Goal: Transaction & Acquisition: Obtain resource

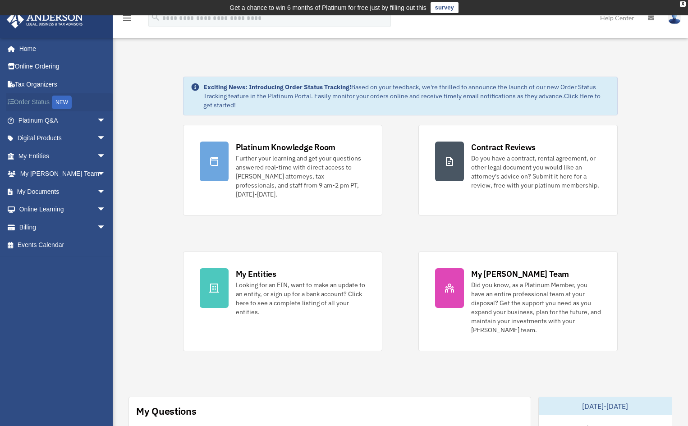
click at [36, 106] on link "Order Status NEW" at bounding box center [62, 102] width 113 height 18
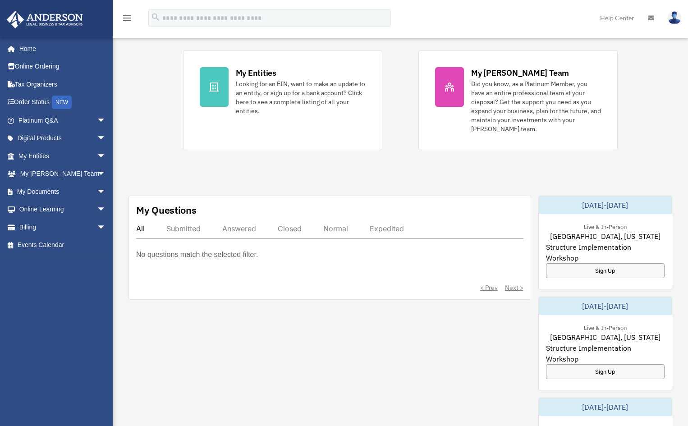
scroll to position [271, 0]
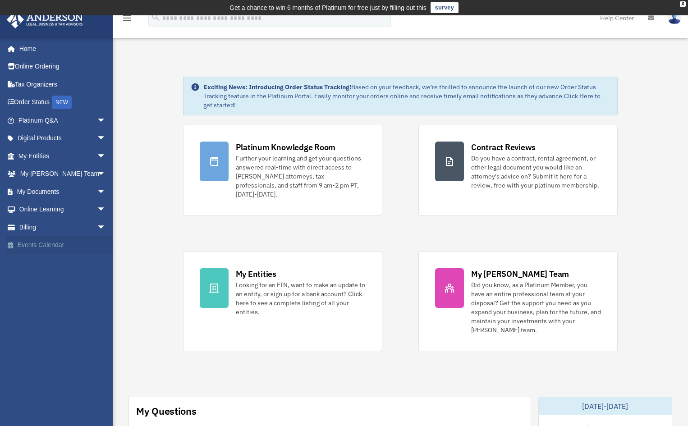
click at [32, 248] on link "Events Calendar" at bounding box center [62, 245] width 113 height 18
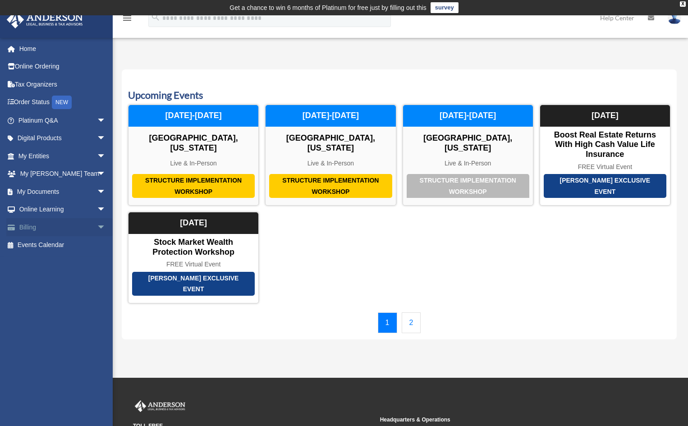
click at [97, 226] on span "arrow_drop_down" at bounding box center [106, 227] width 18 height 18
click at [67, 263] on link "Past Invoices" at bounding box center [66, 263] width 107 height 18
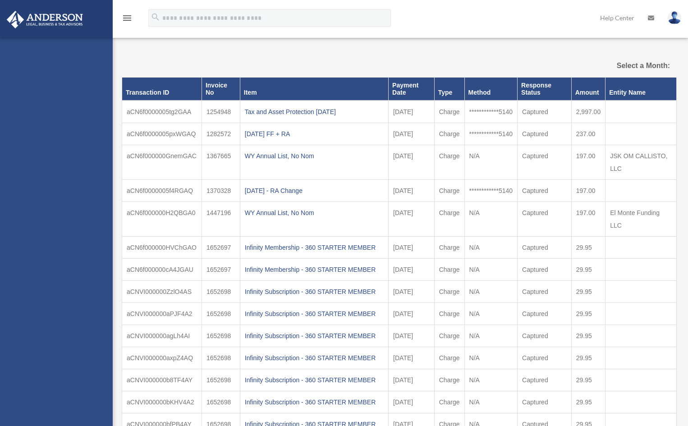
select select
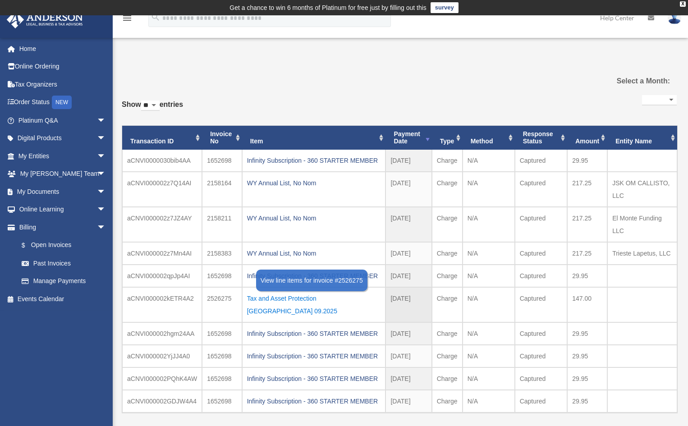
click at [339, 300] on div "Tax and Asset Protection Las Vegas 09.2025" at bounding box center [314, 304] width 134 height 25
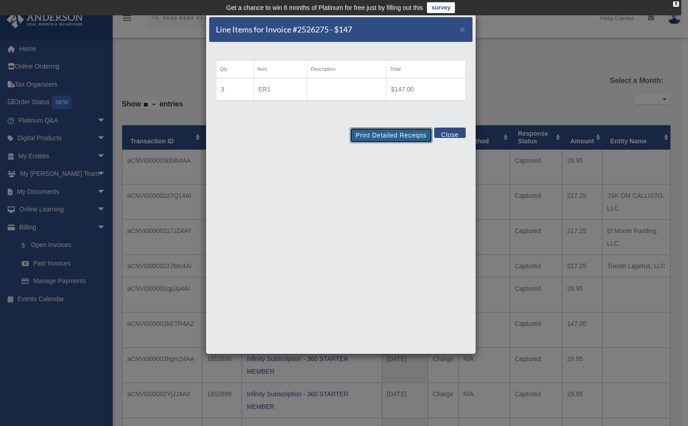
click at [382, 137] on button "Print Detailed Receipts" at bounding box center [391, 135] width 83 height 15
click at [449, 134] on button "Close" at bounding box center [449, 133] width 31 height 10
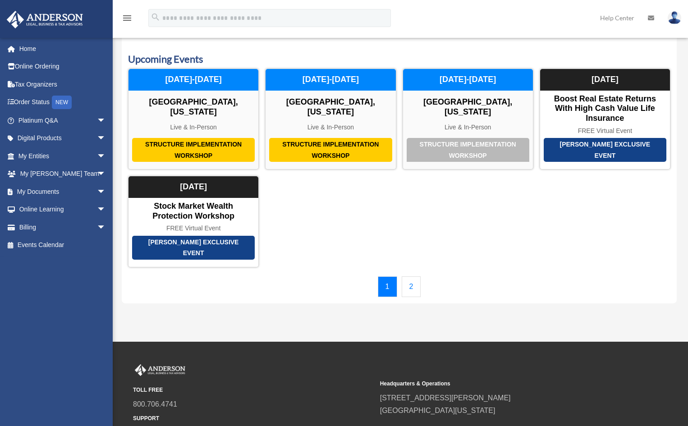
scroll to position [100, 0]
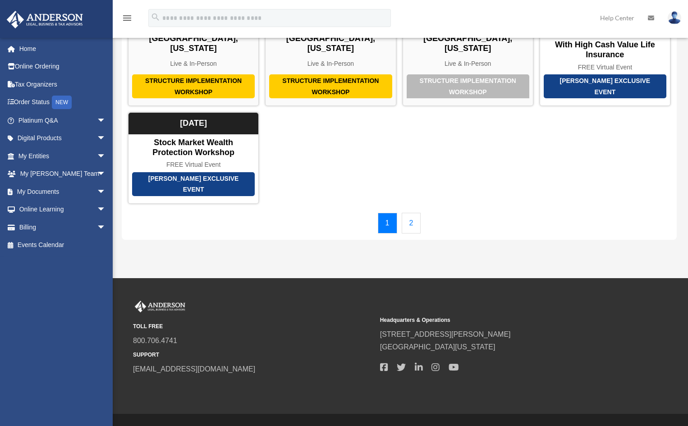
click at [411, 213] on link "2" at bounding box center [411, 223] width 19 height 21
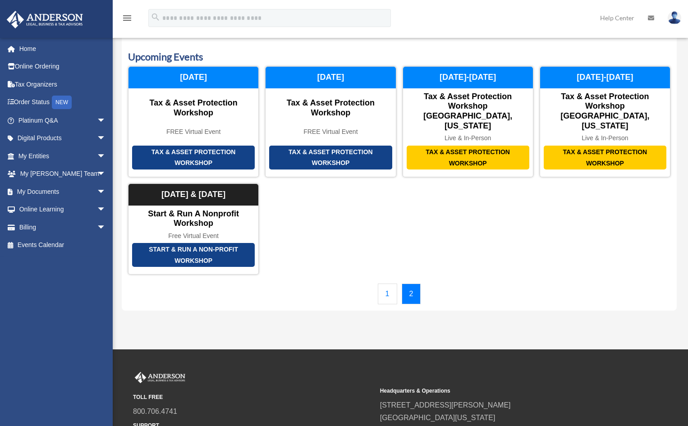
scroll to position [0, 0]
